Goal: Task Accomplishment & Management: Use online tool/utility

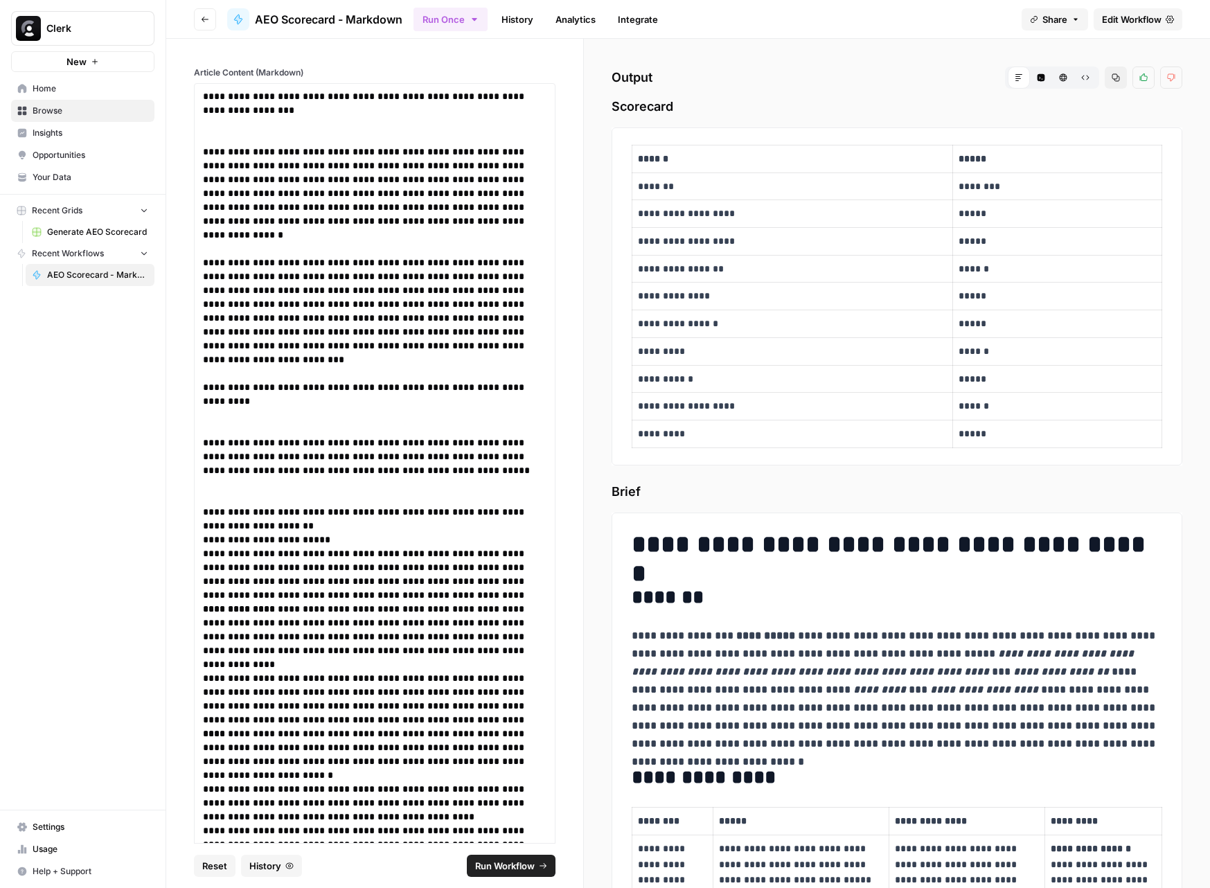
scroll to position [5333, 0]
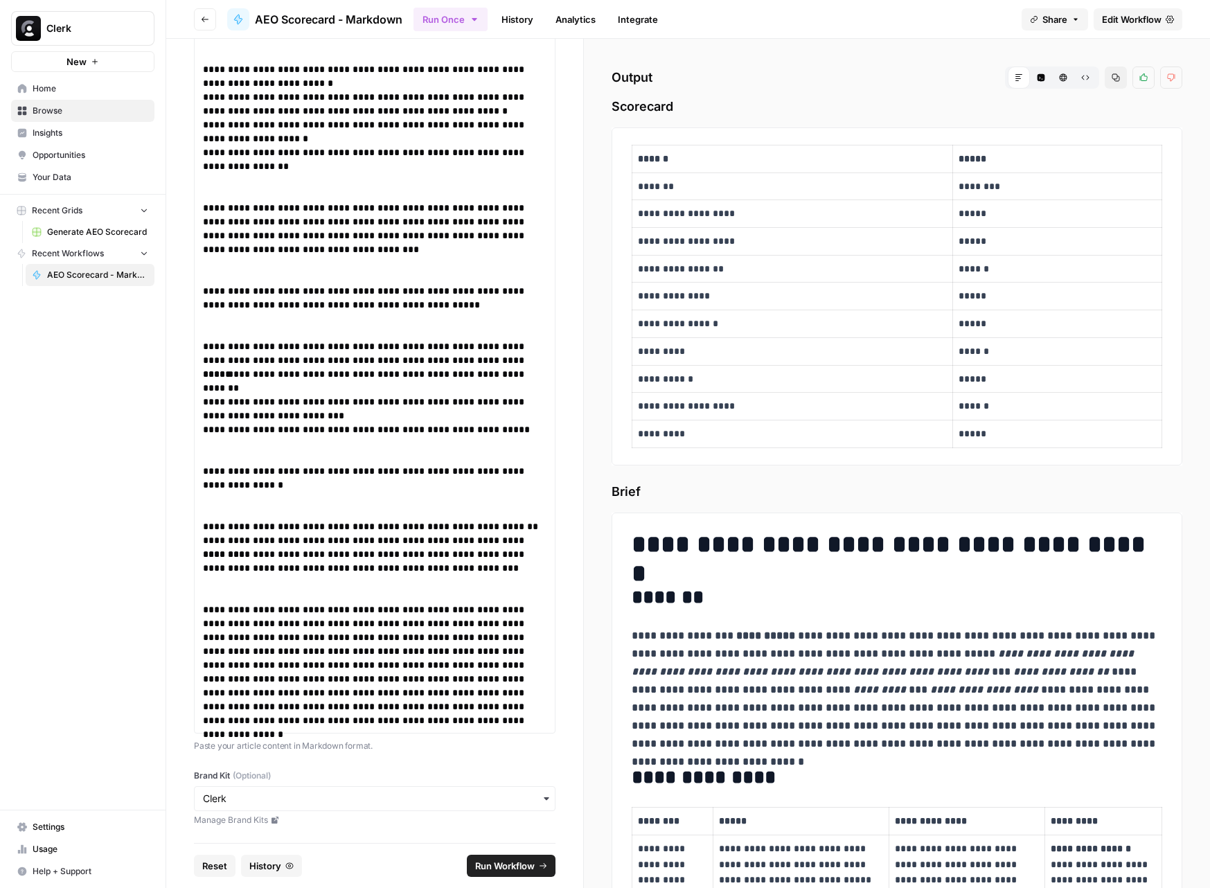
click at [204, 22] on icon "button" at bounding box center [205, 19] width 8 height 8
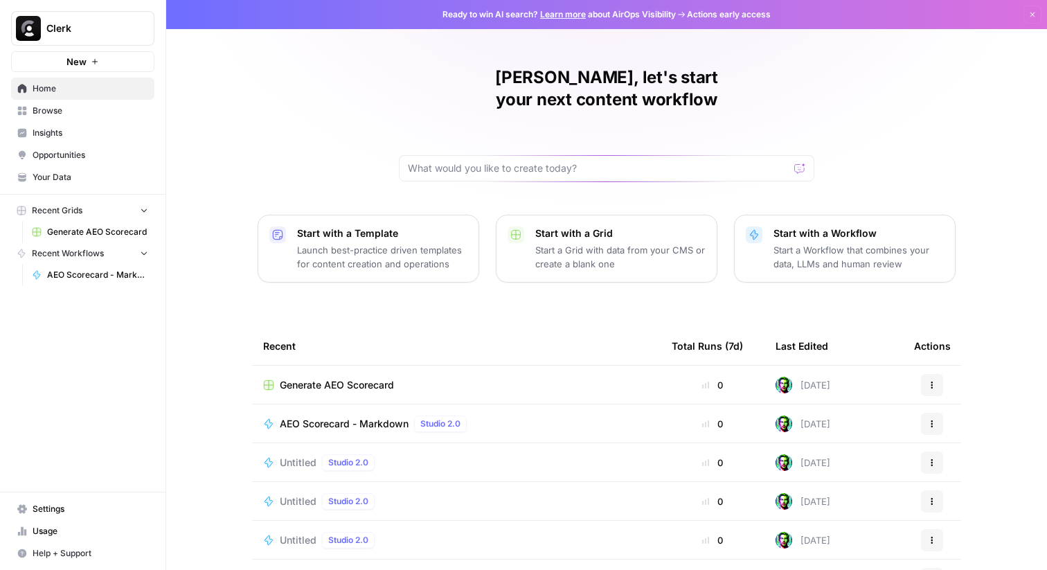
click at [928, 420] on icon "button" at bounding box center [932, 424] width 8 height 8
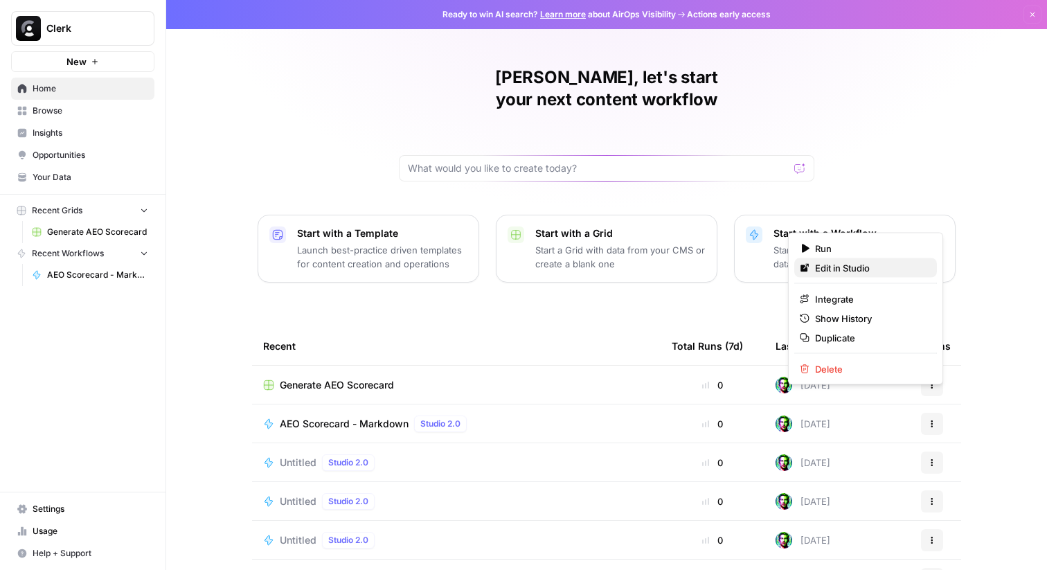
click at [842, 268] on span "Edit in Studio" at bounding box center [870, 268] width 111 height 14
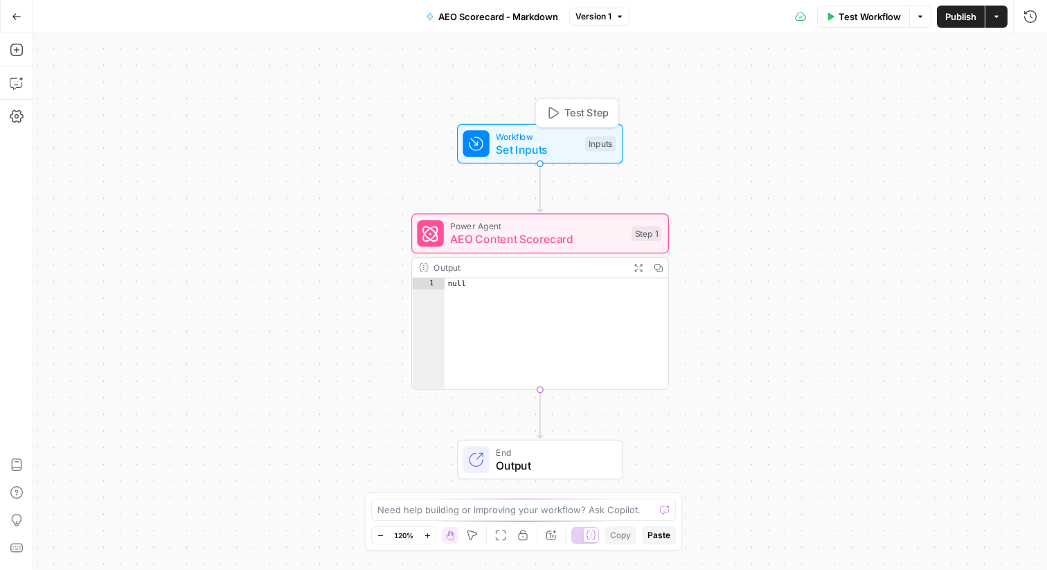
click at [505, 236] on span "AEO Content Scorecard" at bounding box center [537, 239] width 175 height 17
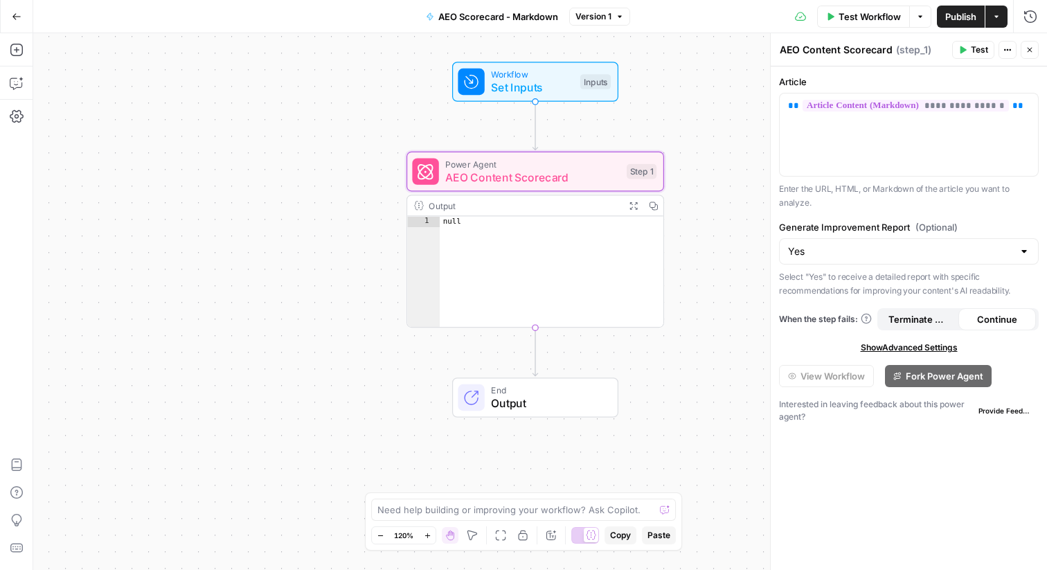
click at [21, 22] on button "Go Back" at bounding box center [16, 16] width 25 height 25
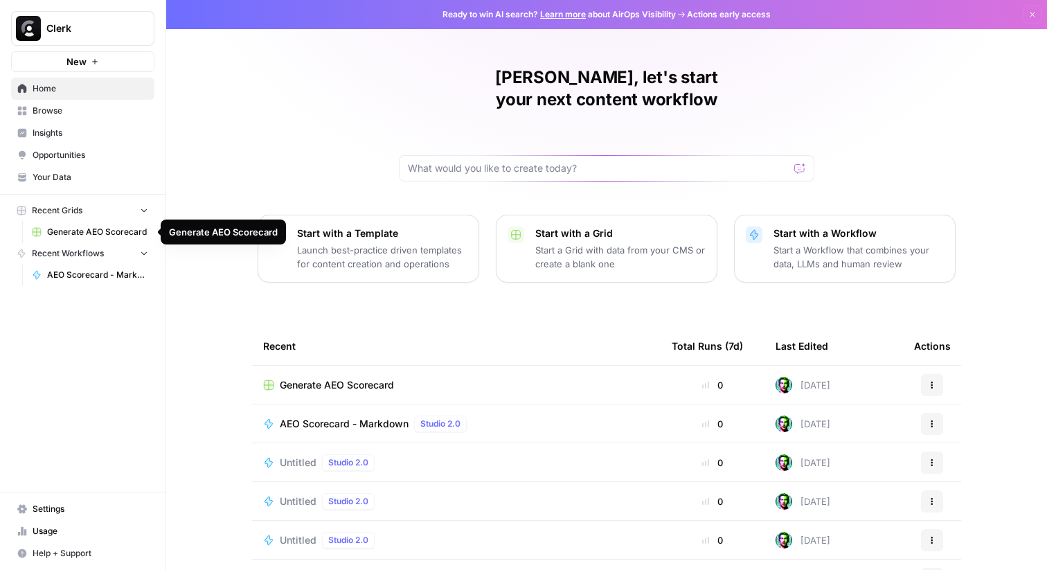
click at [110, 228] on span "Generate AEO Scorecard" at bounding box center [97, 232] width 101 height 12
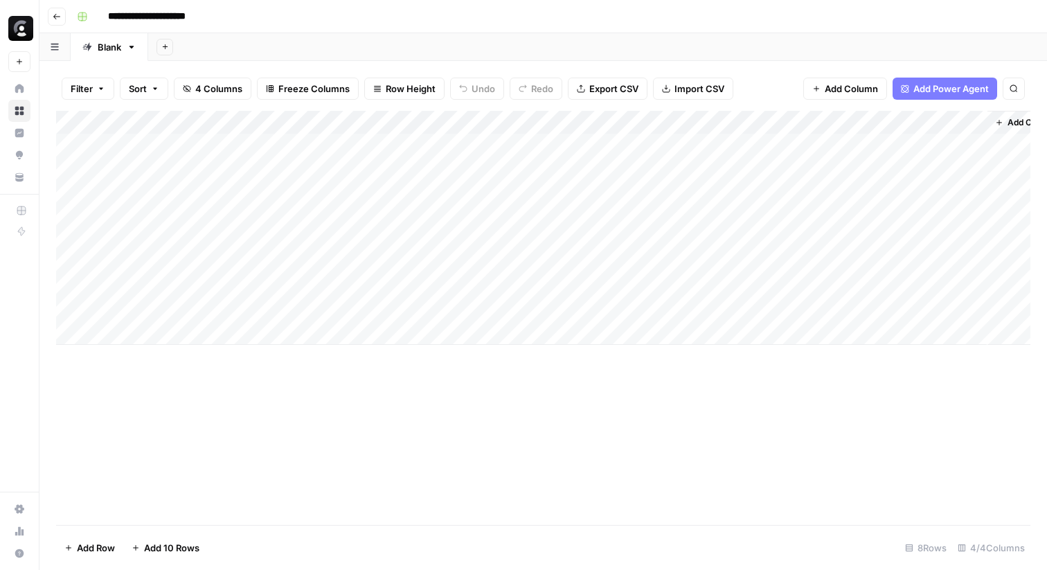
click at [659, 121] on div "Add Column" at bounding box center [543, 228] width 975 height 234
click at [726, 54] on div "Add Sheet" at bounding box center [597, 47] width 899 height 28
click at [56, 17] on icon "button" at bounding box center [57, 16] width 8 height 8
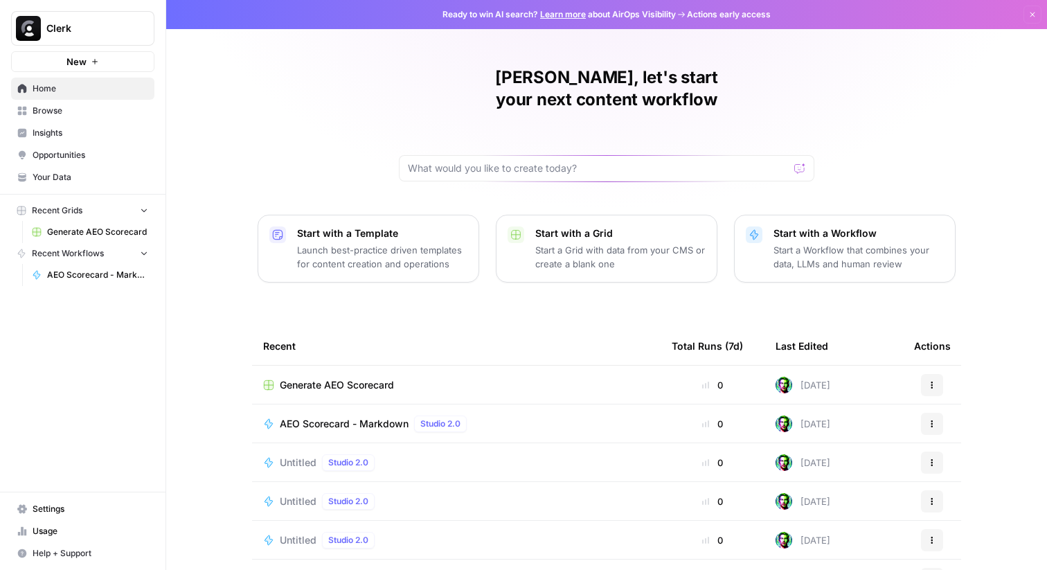
click at [50, 113] on span "Browse" at bounding box center [91, 111] width 116 height 12
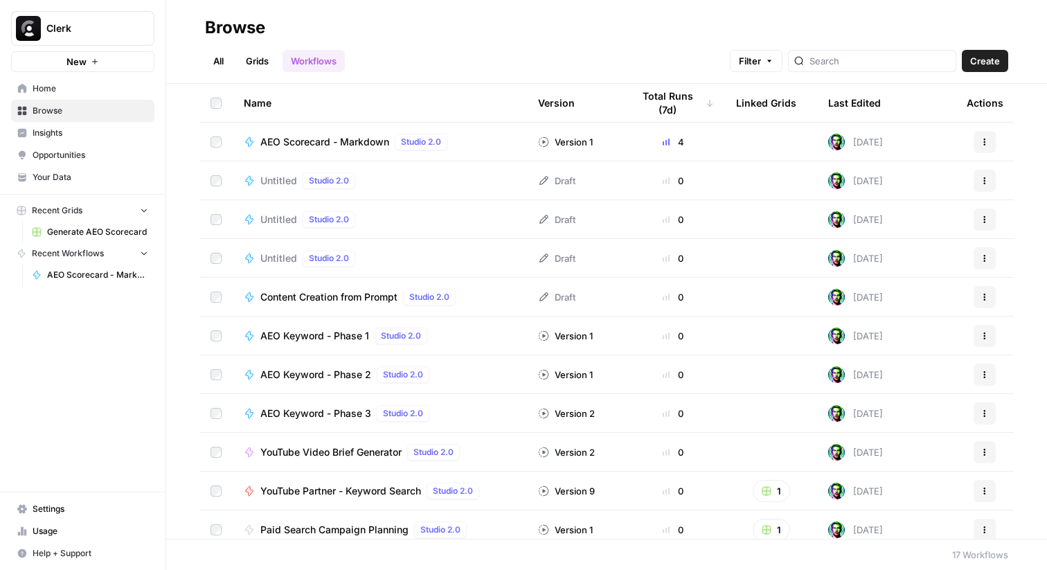
click at [973, 62] on span "Create" at bounding box center [985, 61] width 30 height 14
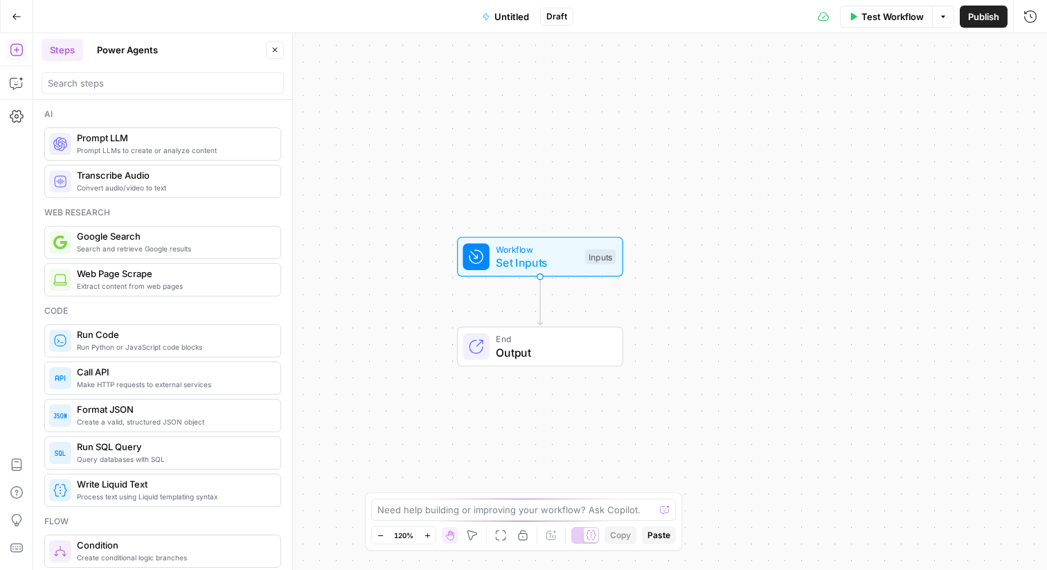
click at [118, 57] on button "Power Agents" at bounding box center [128, 50] width 78 height 22
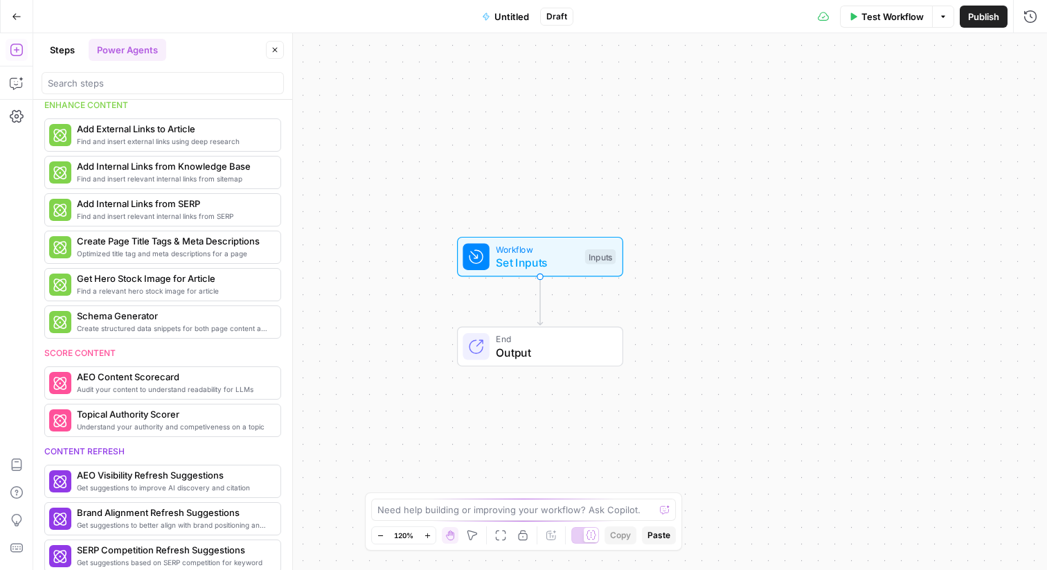
scroll to position [283, 0]
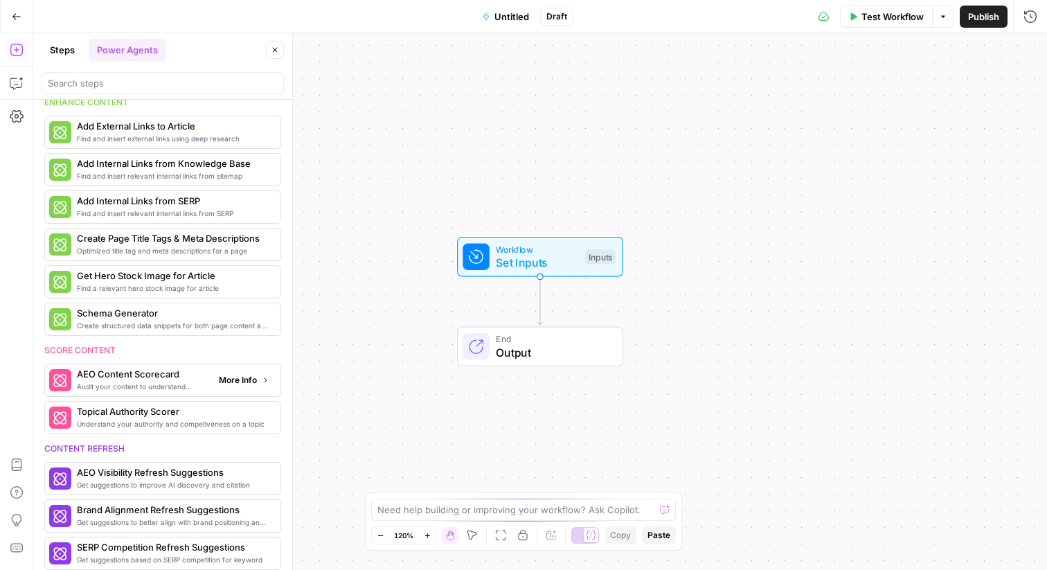
click at [240, 385] on span "More Info" at bounding box center [238, 380] width 38 height 12
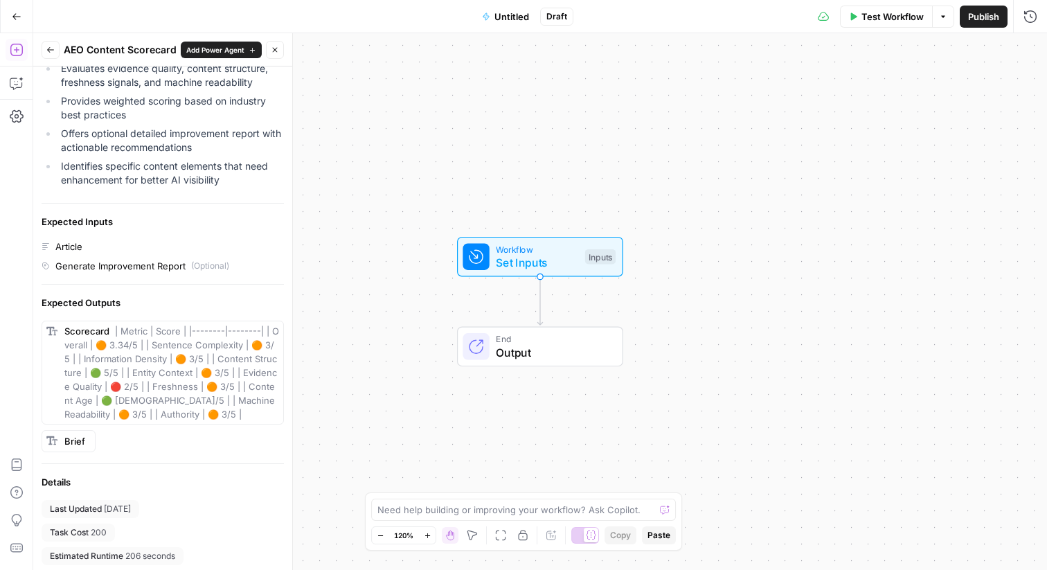
scroll to position [266, 0]
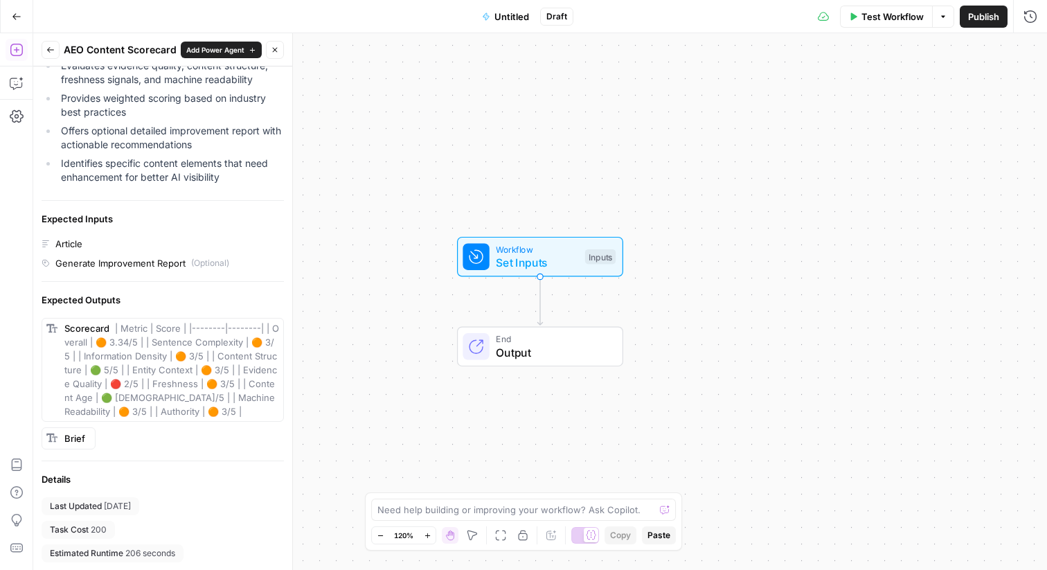
click at [67, 442] on span "Brief" at bounding box center [74, 438] width 21 height 11
click at [69, 433] on span "Brief" at bounding box center [74, 438] width 21 height 11
drag, startPoint x: 112, startPoint y: 410, endPoint x: 100, endPoint y: 364, distance: 47.9
click at [100, 364] on div "Scorecard | Metric | Score | |--------|--------| | Overall | 🟠 3.34/5 | | Sente…" at bounding box center [171, 369] width 215 height 97
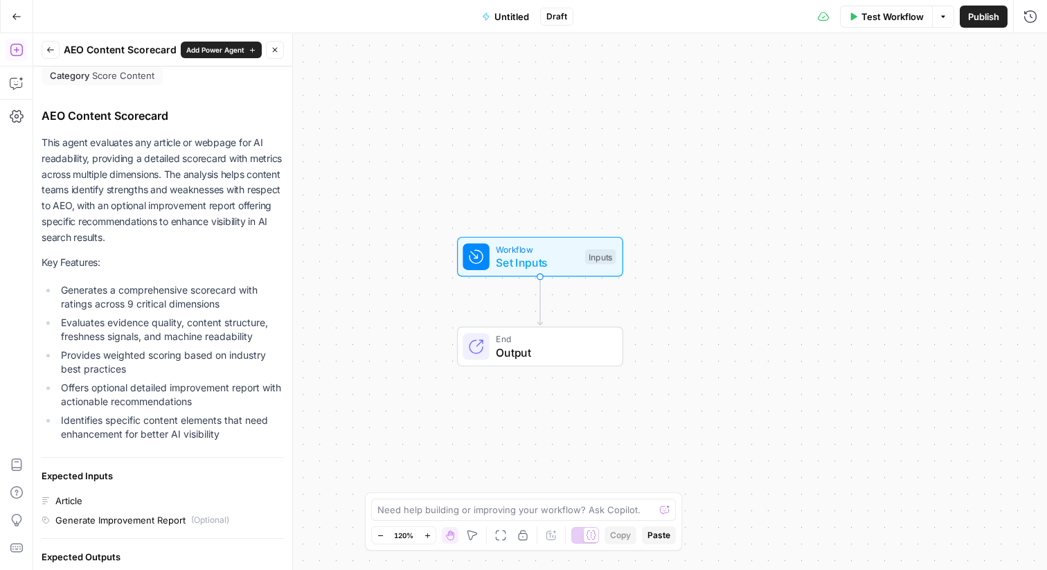
scroll to position [0, 0]
